Goal: Navigation & Orientation: Find specific page/section

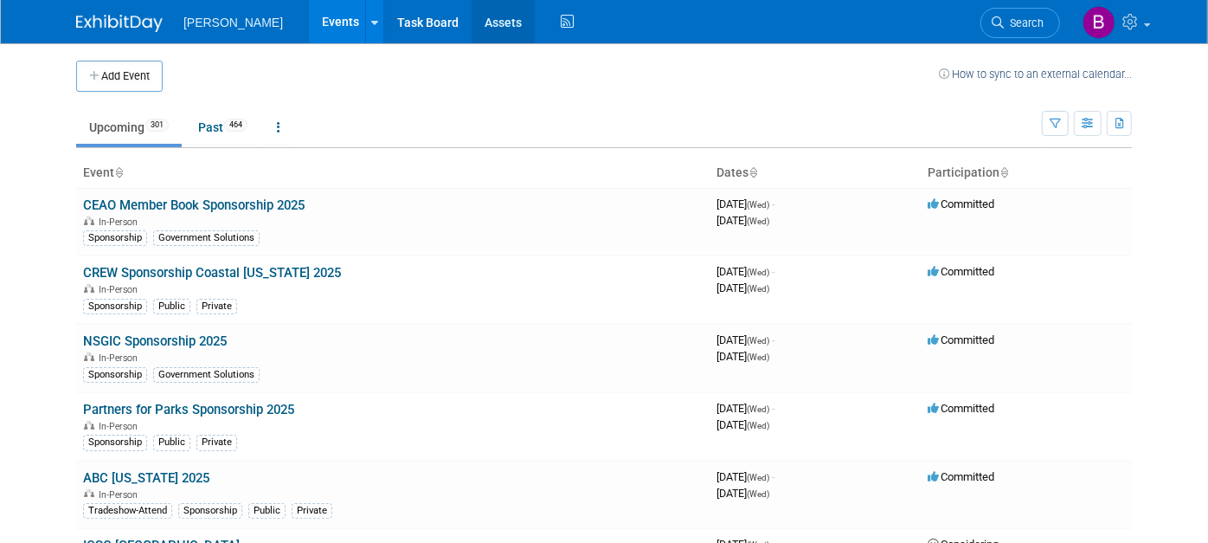
click at [472, 32] on link "Assets" at bounding box center [503, 21] width 63 height 43
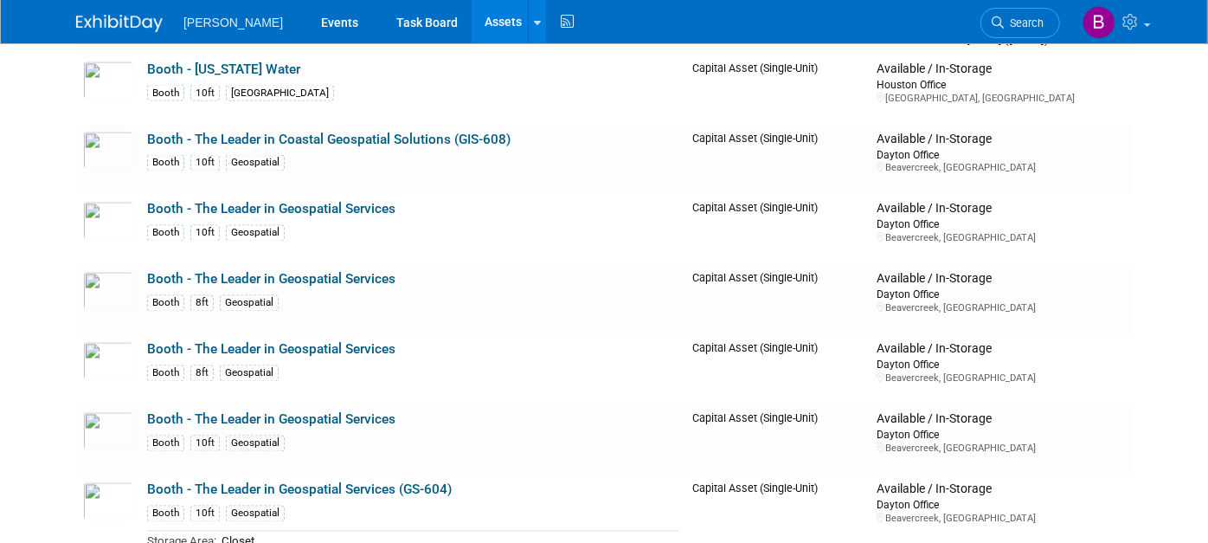
scroll to position [5962, 0]
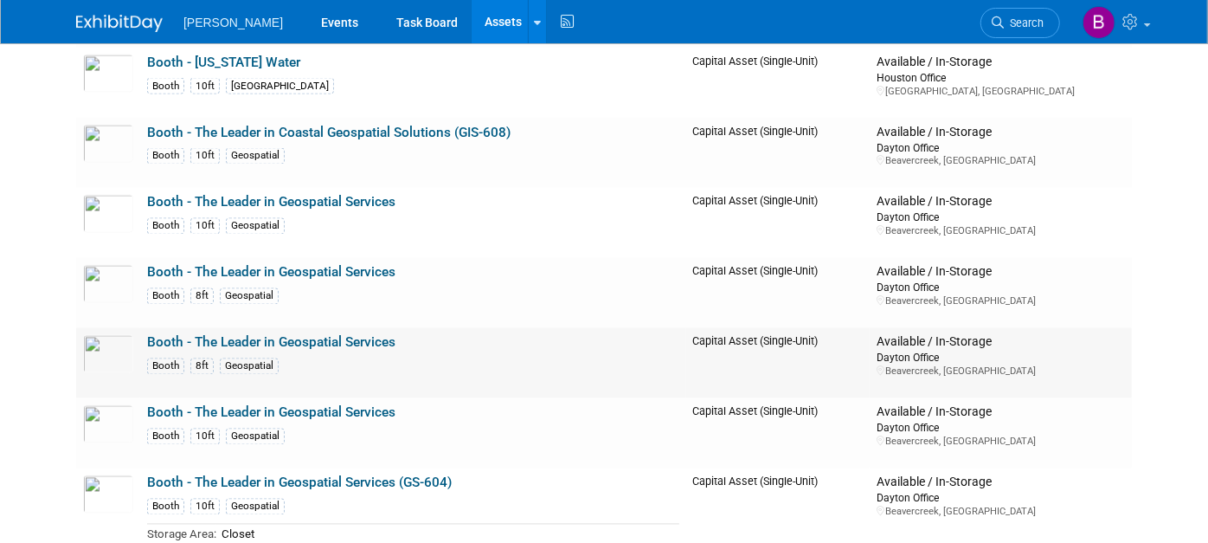
drag, startPoint x: 269, startPoint y: 334, endPoint x: 160, endPoint y: 329, distance: 109.2
